Goal: Task Accomplishment & Management: Use online tool/utility

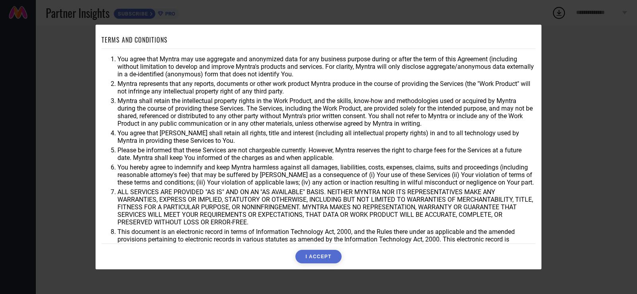
click at [308, 259] on button "I ACCEPT" at bounding box center [318, 257] width 46 height 14
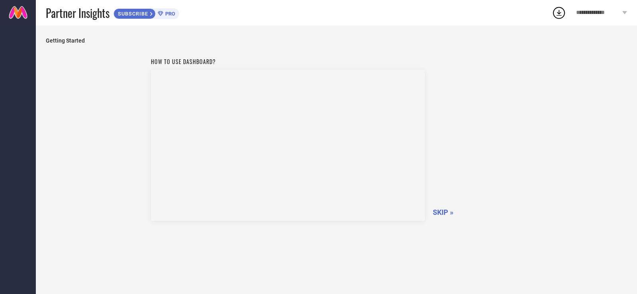
click at [436, 212] on span "SKIP »" at bounding box center [442, 212] width 21 height 8
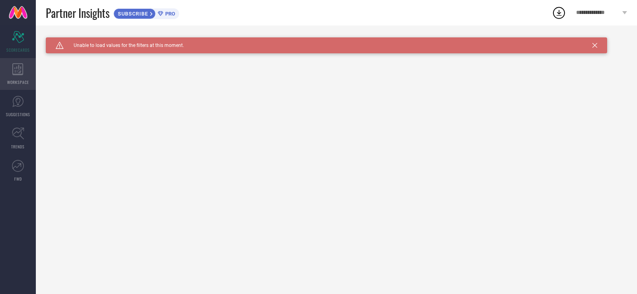
click at [13, 72] on icon at bounding box center [17, 69] width 11 height 12
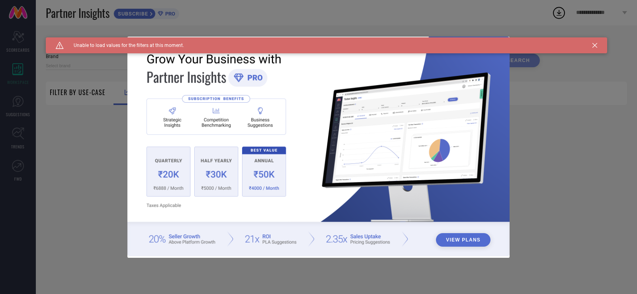
type input "1 STOP FASHION"
type input "All"
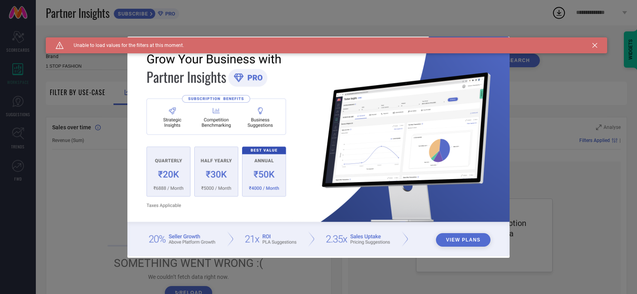
click at [472, 236] on button "View Plans" at bounding box center [463, 240] width 55 height 14
click at [579, 152] on div "View Plans" at bounding box center [318, 147] width 637 height 294
